Goal: Task Accomplishment & Management: Manage account settings

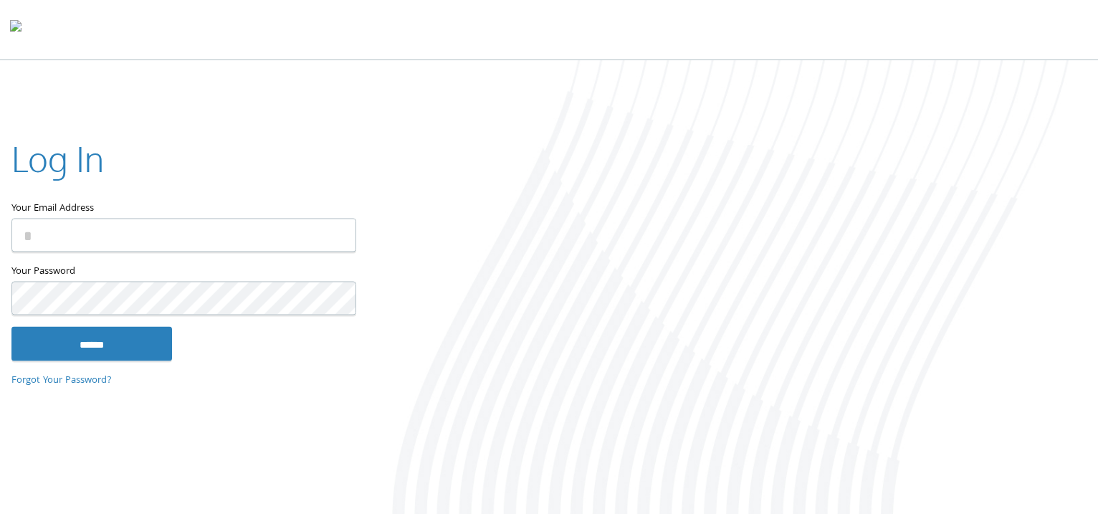
type input "**********"
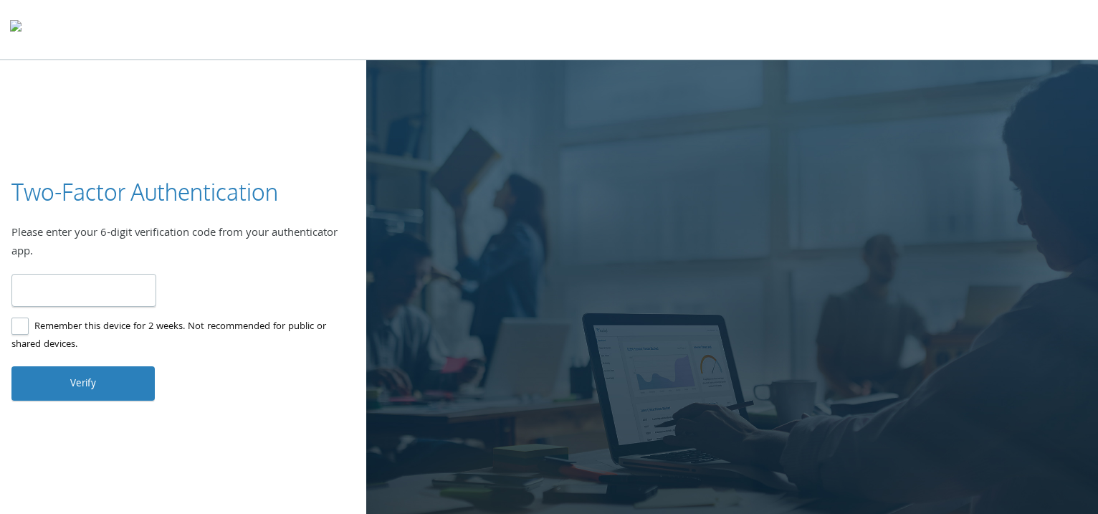
click at [67, 288] on input "number" at bounding box center [83, 291] width 145 height 34
type input "******"
